Goal: Check status: Check status

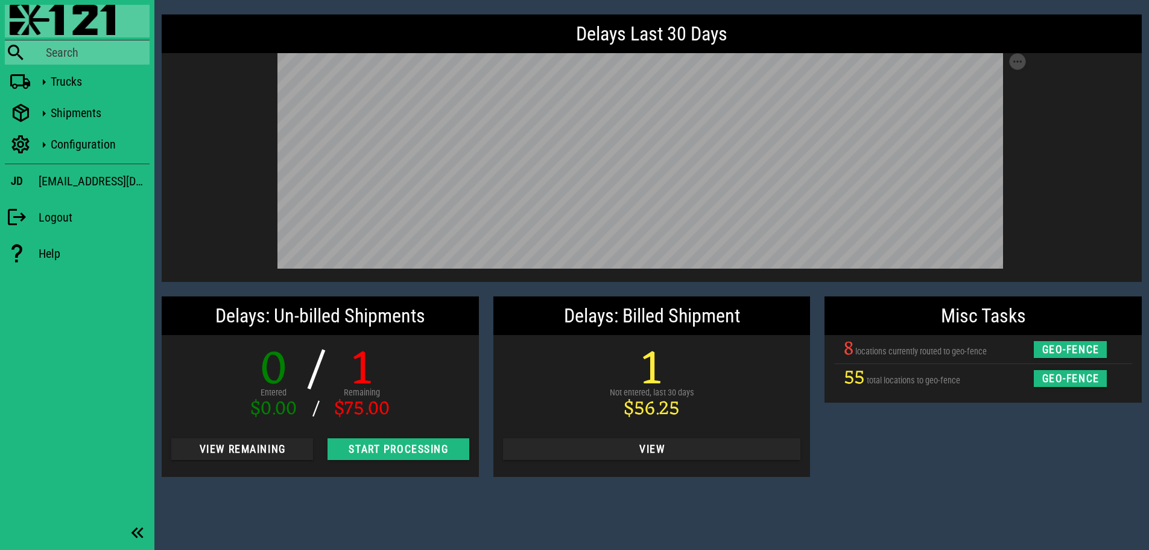
click at [74, 51] on div "Search" at bounding box center [98, 52] width 104 height 14
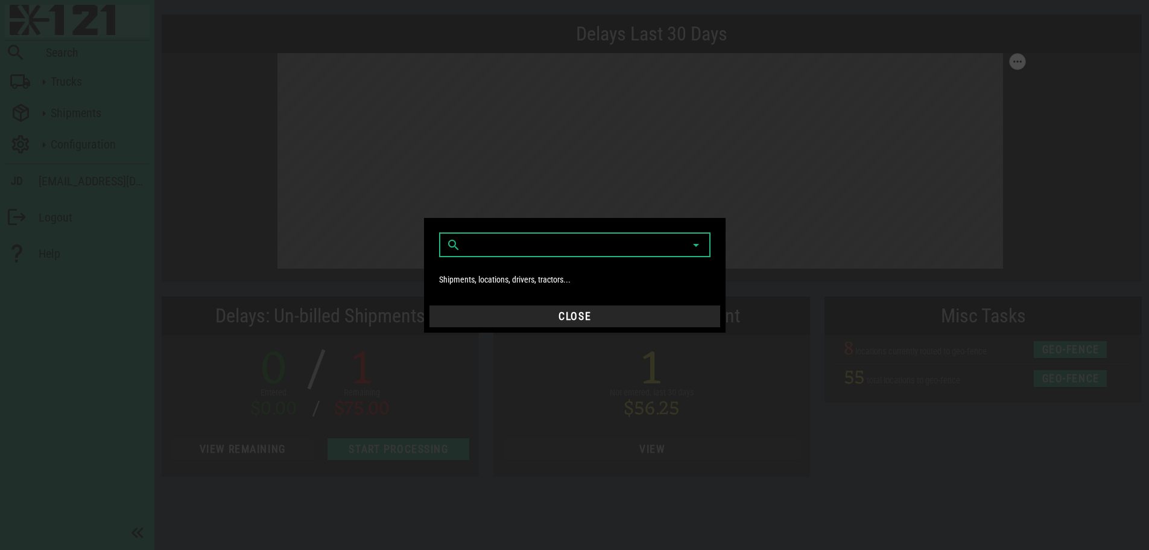
click at [521, 244] on input "text" at bounding box center [566, 244] width 206 height 19
paste input "186200"
type input "1"
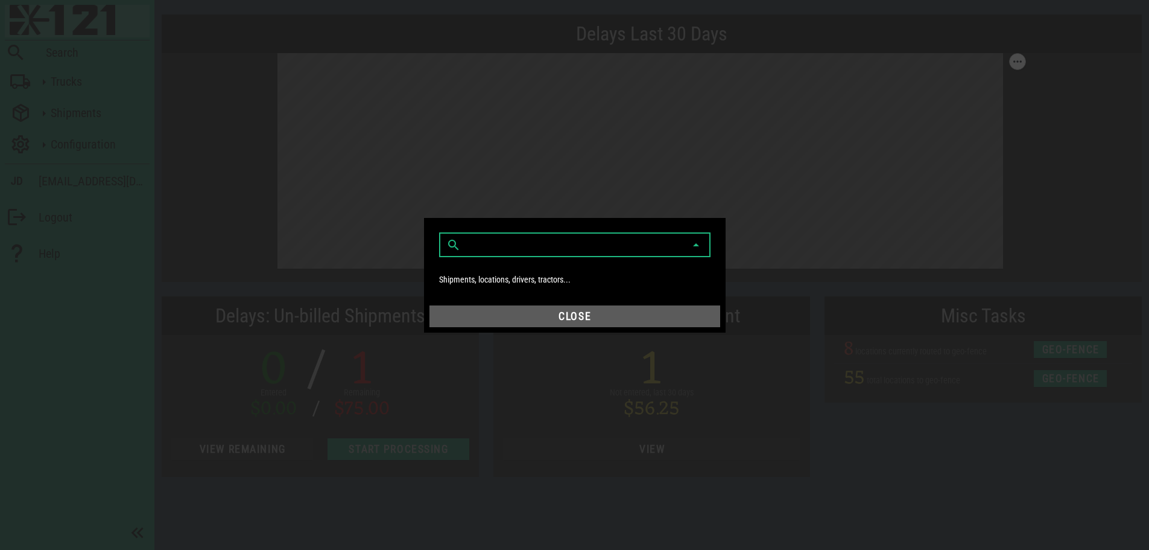
click at [550, 313] on span "Close" at bounding box center [574, 316] width 281 height 12
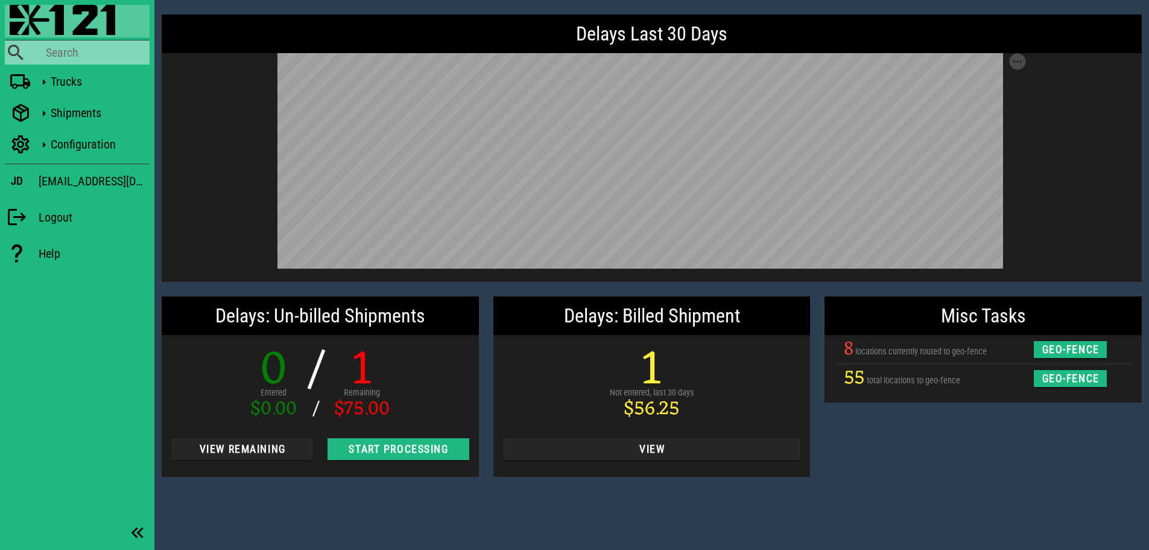
click at [50, 51] on div "Search" at bounding box center [98, 52] width 104 height 14
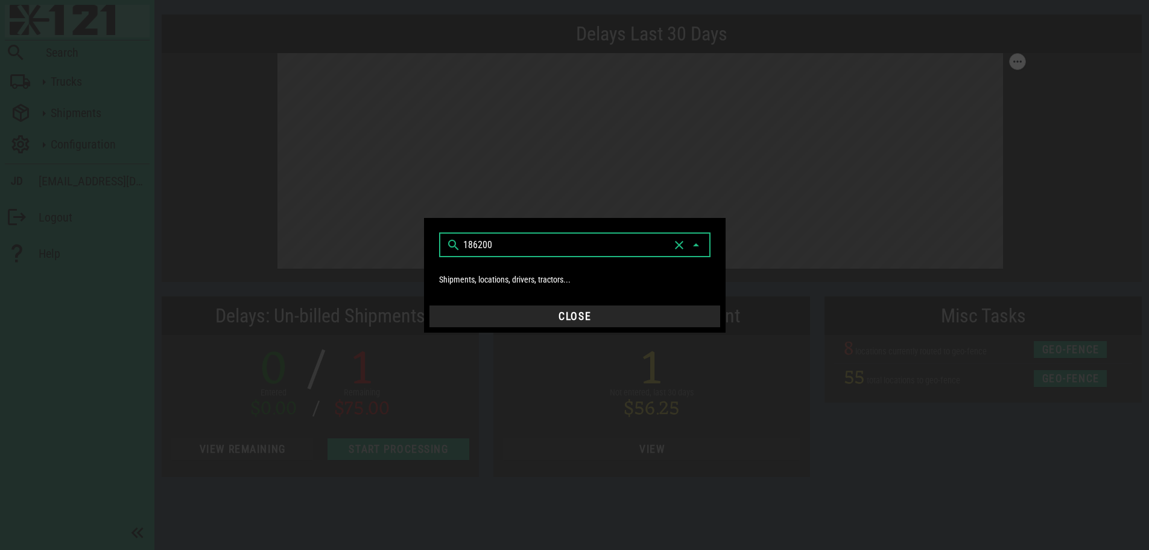
type input "186200"
click at [494, 263] on div at bounding box center [575, 263] width 257 height 8
click at [501, 250] on input "text" at bounding box center [566, 244] width 206 height 19
type input "186200"
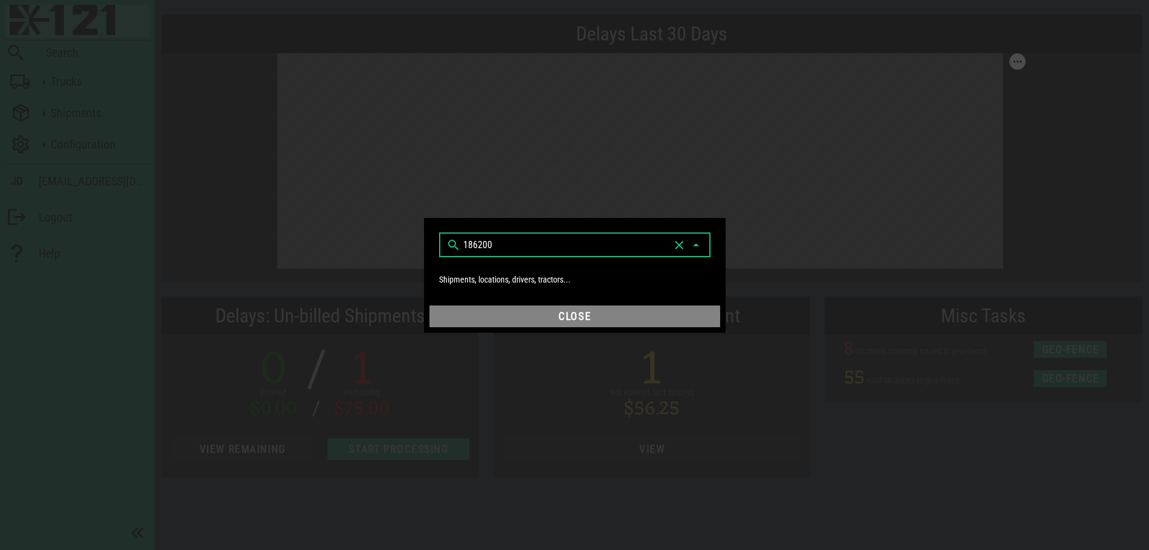
click at [568, 317] on span "Close" at bounding box center [574, 316] width 281 height 12
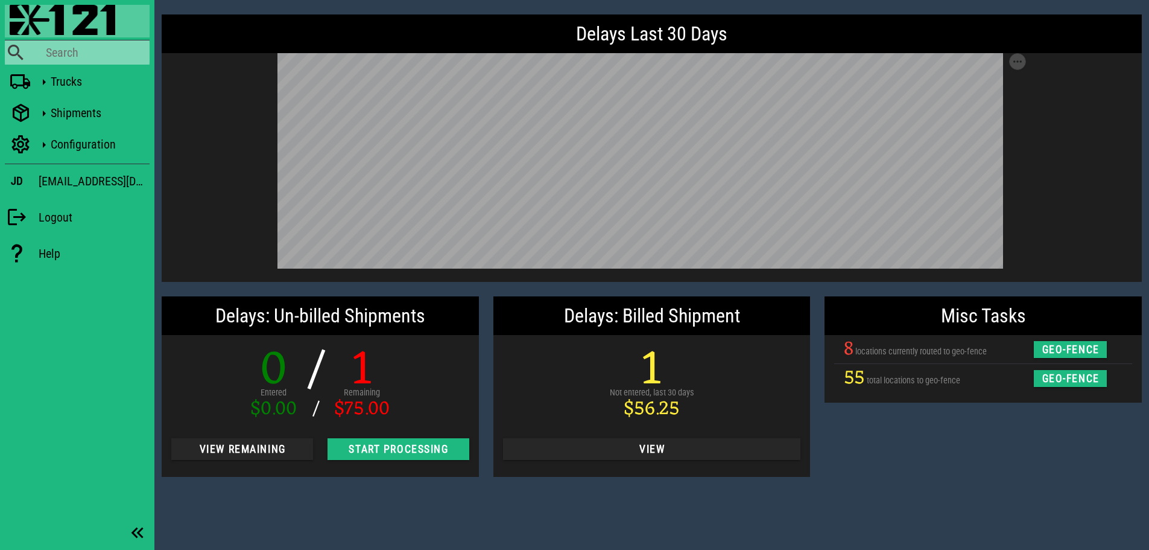
click at [65, 54] on div "Search" at bounding box center [98, 52] width 104 height 14
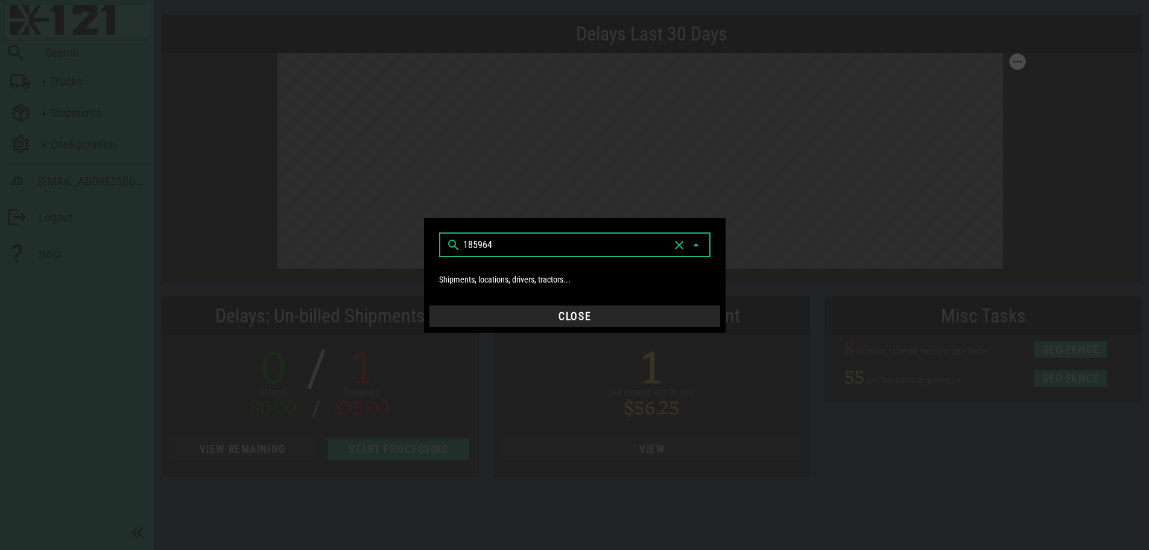
type input "185964"
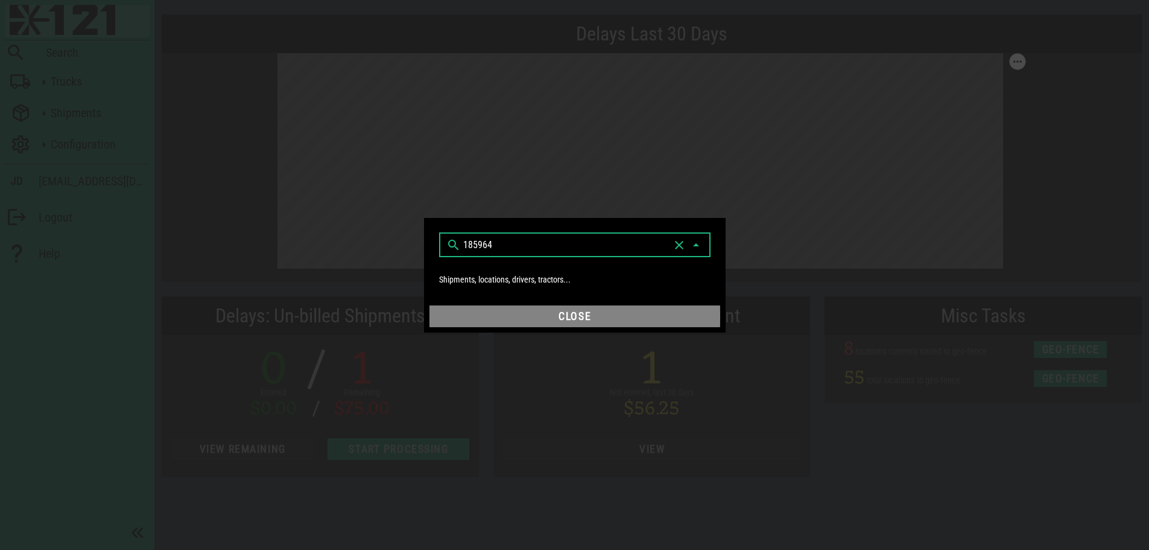
click at [560, 314] on span "Close" at bounding box center [574, 316] width 281 height 12
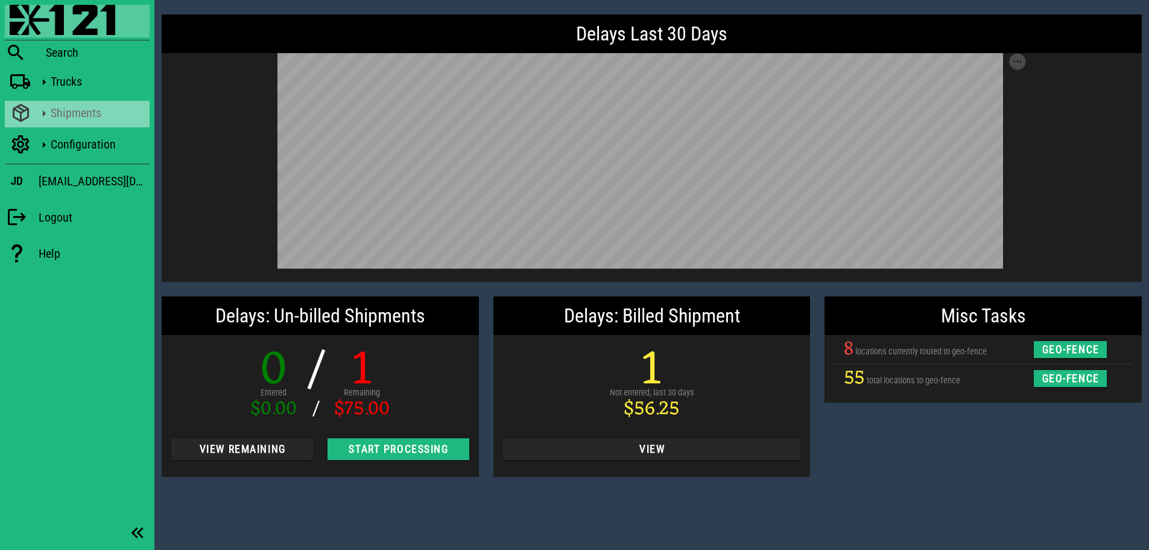
click at [66, 111] on div "Shipments" at bounding box center [98, 113] width 94 height 14
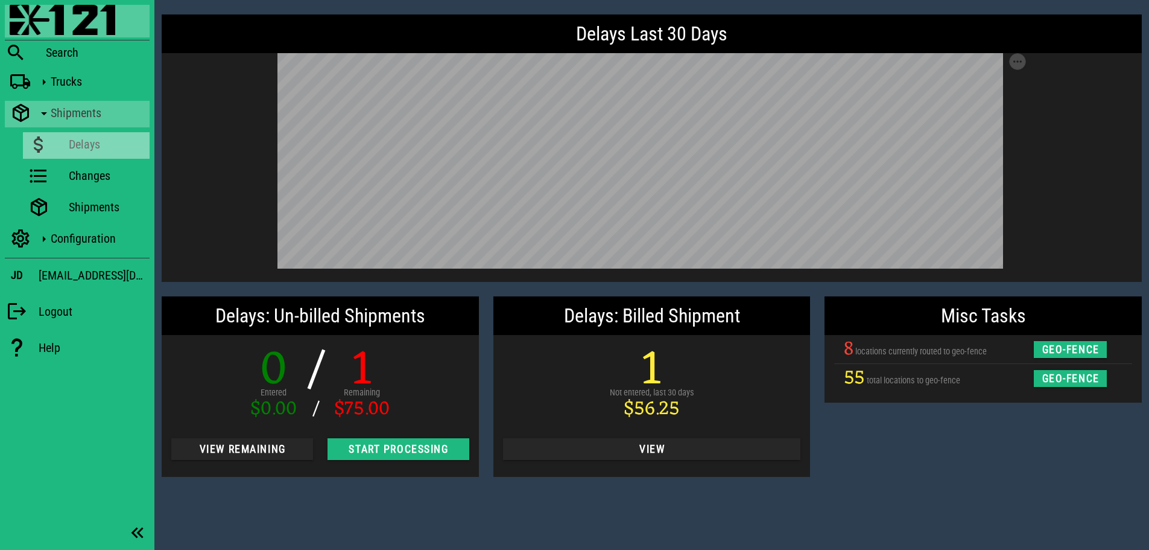
click at [81, 150] on div "Delays" at bounding box center [107, 144] width 76 height 14
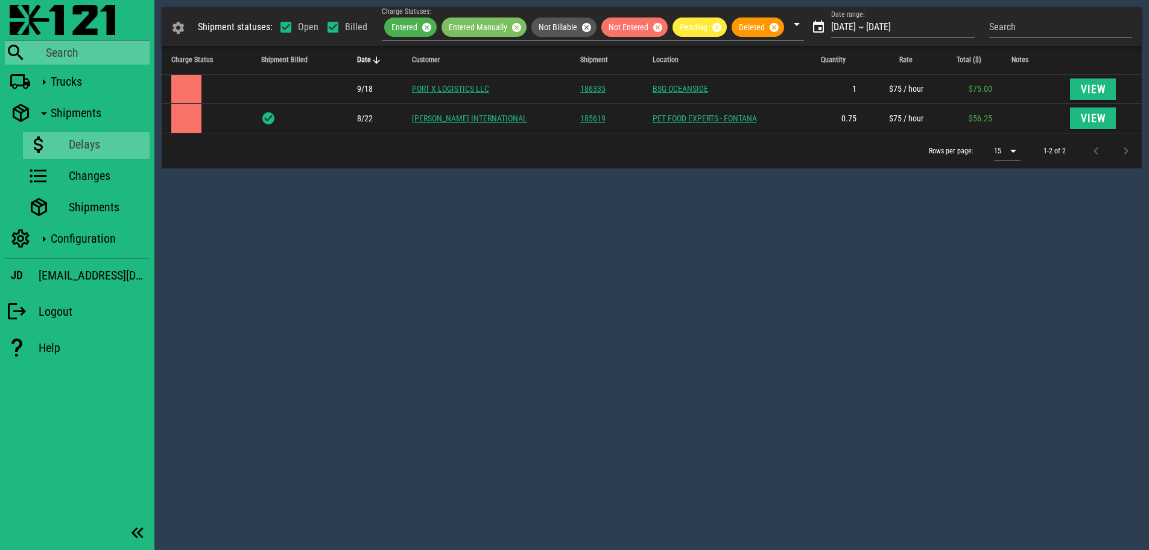
click at [70, 49] on div "Search" at bounding box center [98, 52] width 104 height 14
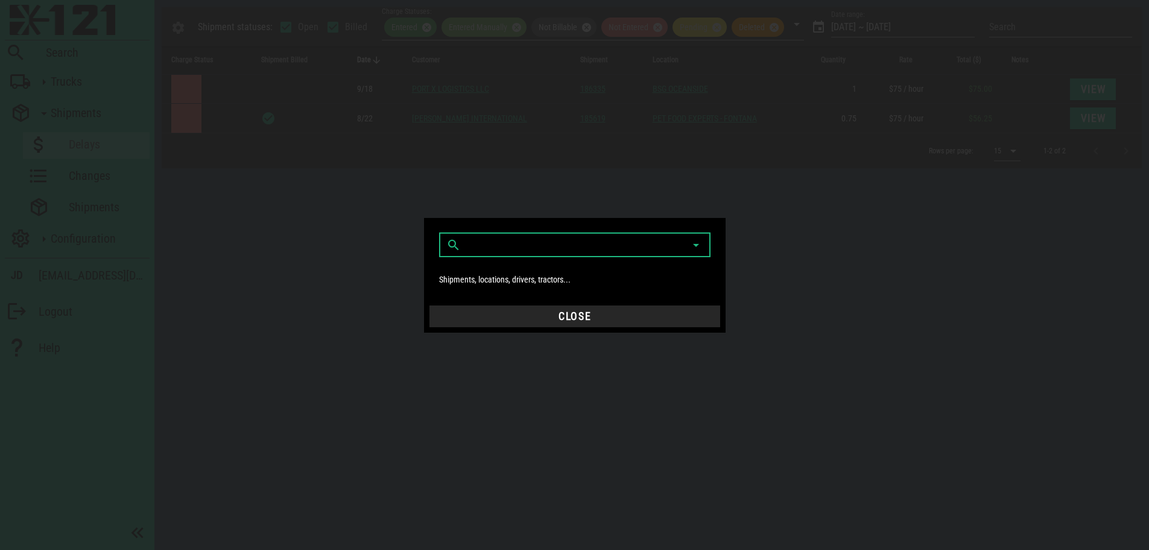
click at [555, 250] on input "text" at bounding box center [566, 244] width 206 height 19
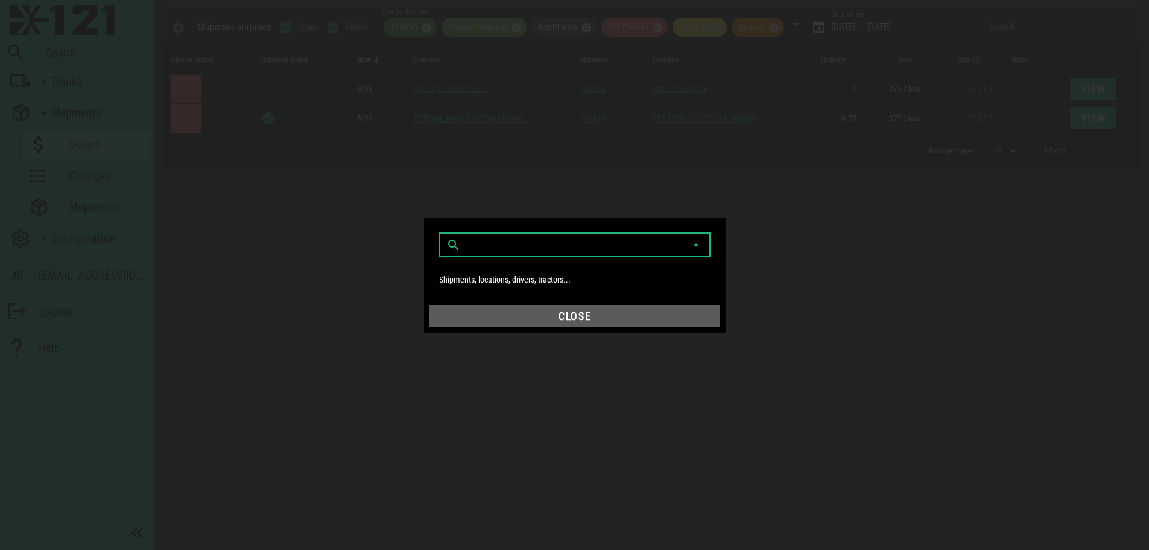
click at [590, 313] on span "Close" at bounding box center [574, 316] width 281 height 12
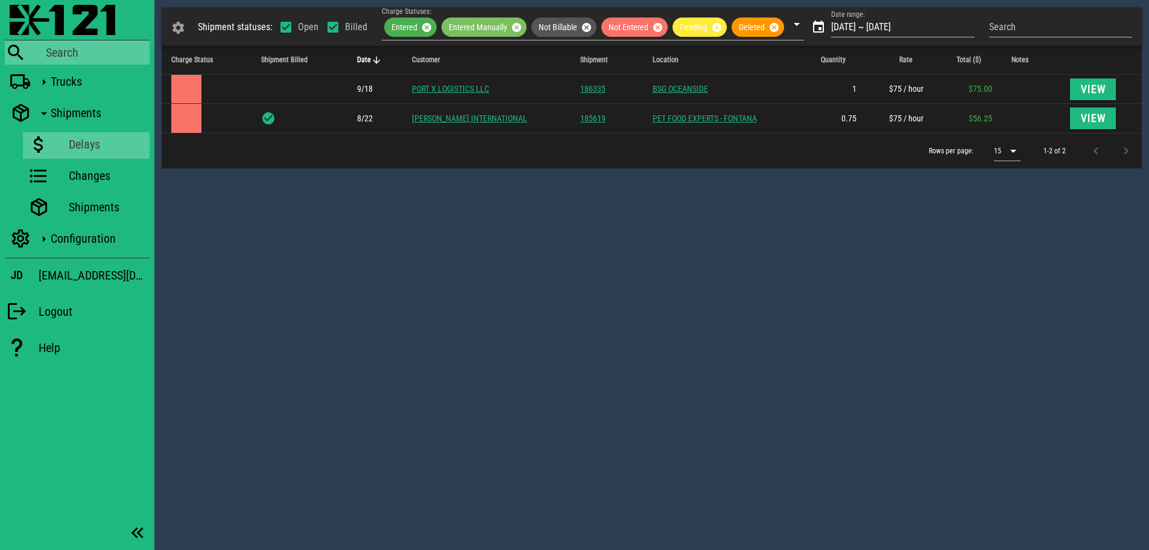
click at [67, 52] on div "Search" at bounding box center [98, 52] width 104 height 14
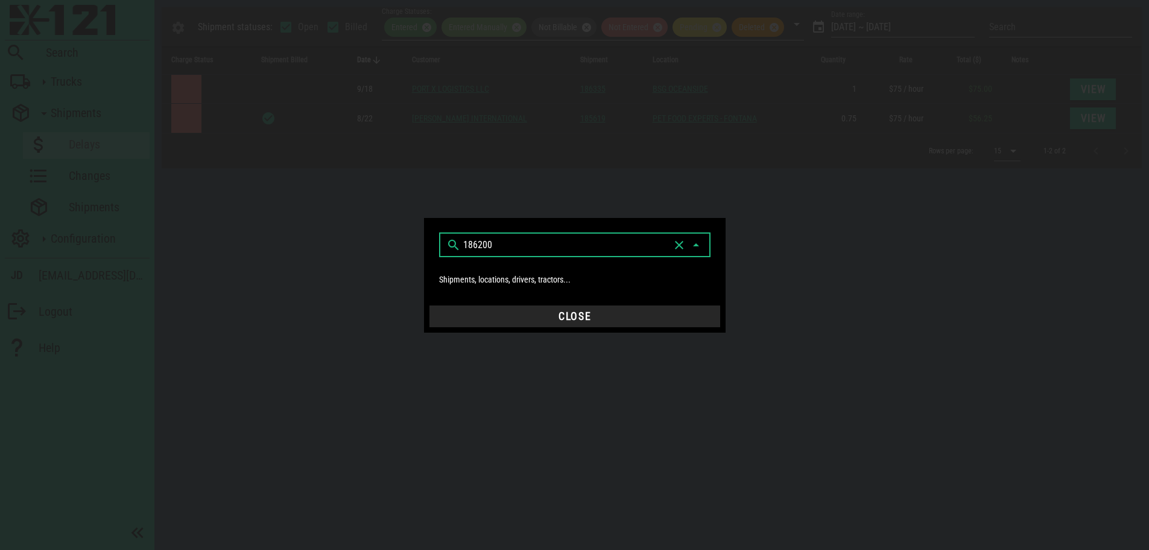
type input "186200"
click at [491, 246] on input "186200" at bounding box center [566, 244] width 206 height 19
click at [454, 246] on icon at bounding box center [454, 245] width 14 height 14
drag, startPoint x: 563, startPoint y: 244, endPoint x: 456, endPoint y: 243, distance: 107.4
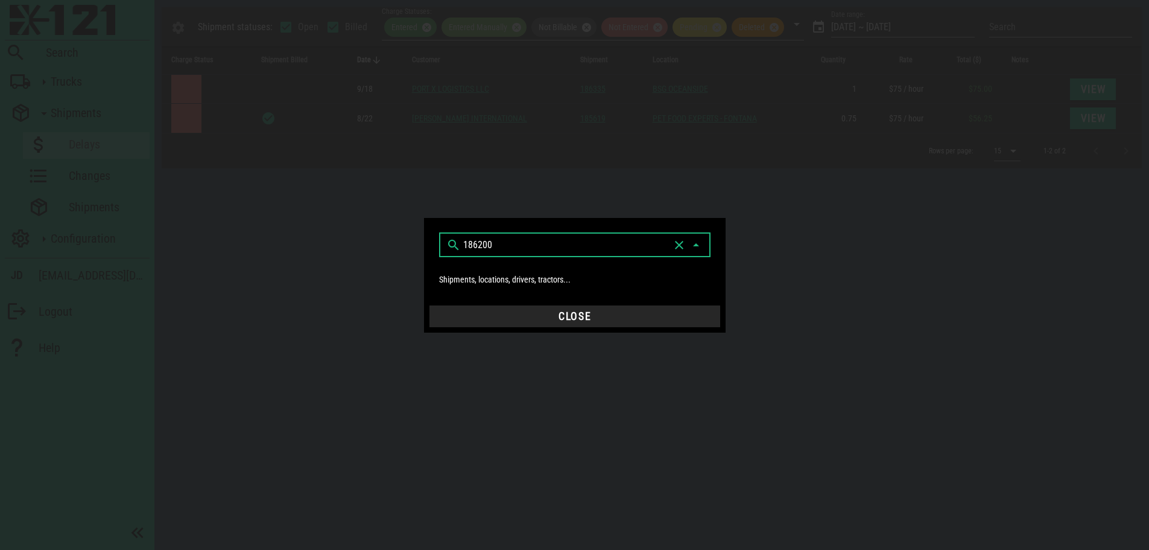
click at [456, 243] on div "​ 186200" at bounding box center [575, 245] width 272 height 24
click at [678, 249] on button "clear icon" at bounding box center [679, 245] width 14 height 14
click at [702, 249] on icon at bounding box center [696, 245] width 14 height 14
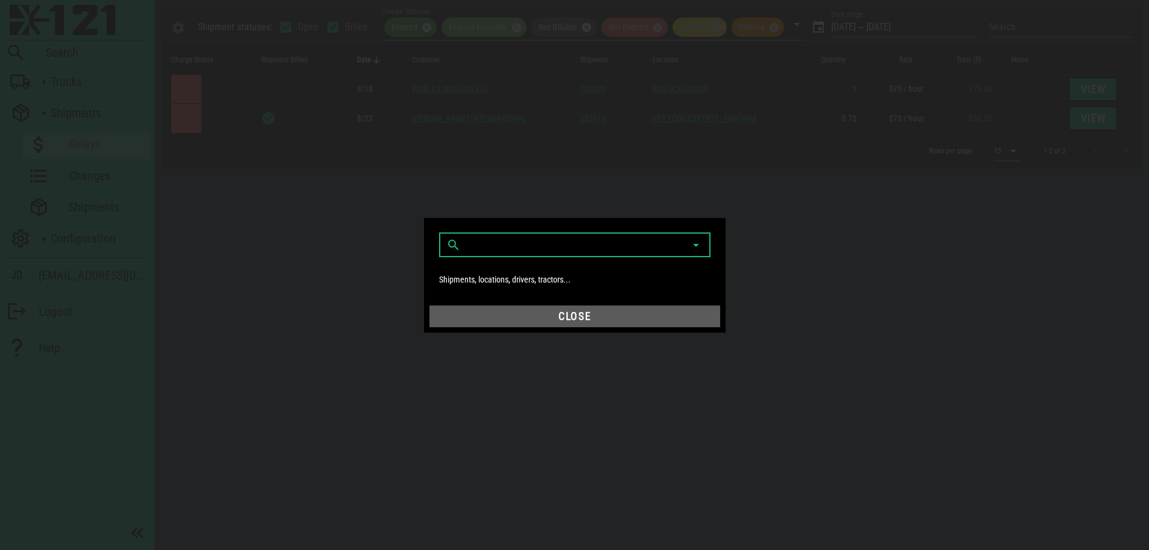
click at [620, 317] on span "Close" at bounding box center [574, 316] width 281 height 12
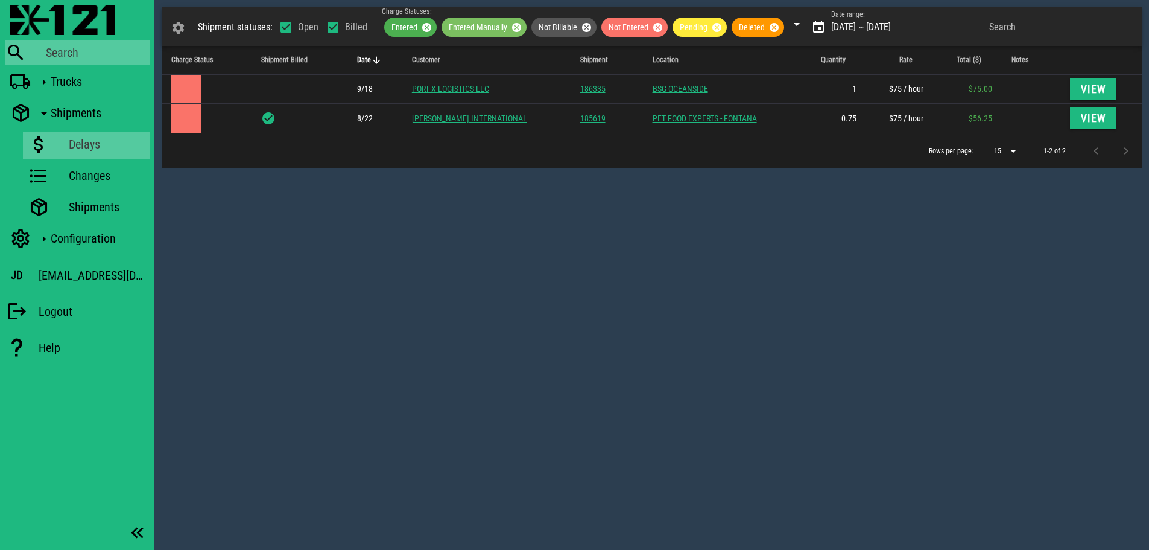
click at [75, 54] on div "Search" at bounding box center [98, 52] width 104 height 14
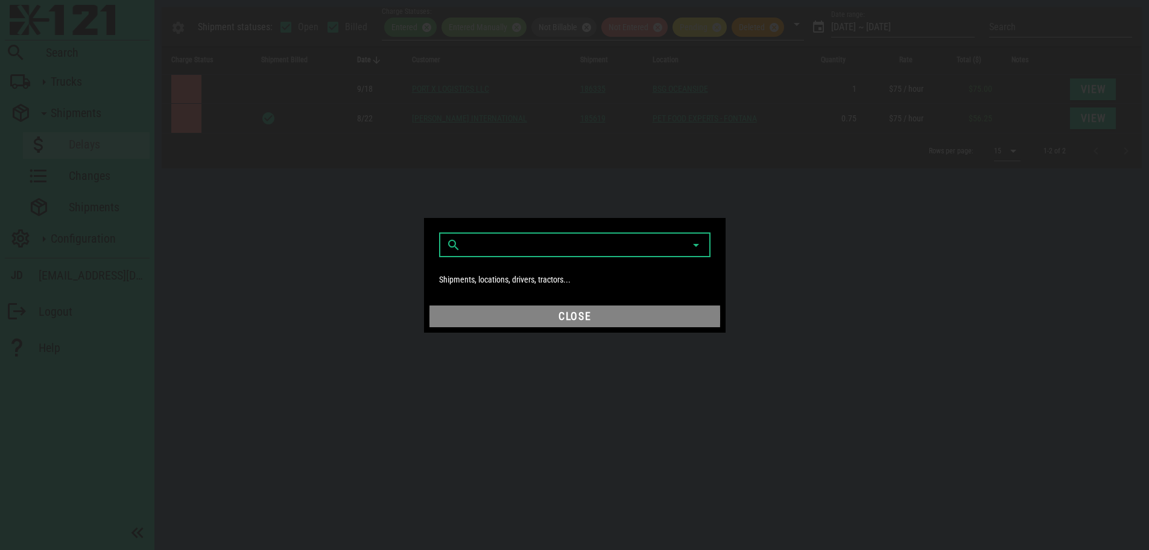
click at [552, 321] on span "Close" at bounding box center [574, 316] width 281 height 12
